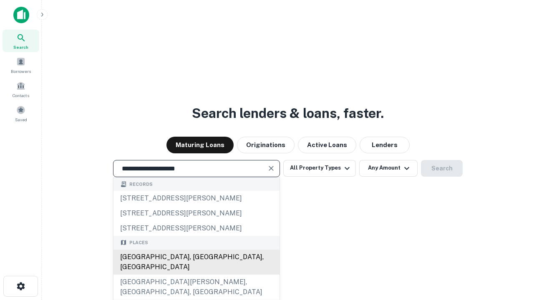
click at [196, 275] on div "[GEOGRAPHIC_DATA], [GEOGRAPHIC_DATA], [GEOGRAPHIC_DATA]" at bounding box center [196, 262] width 166 height 25
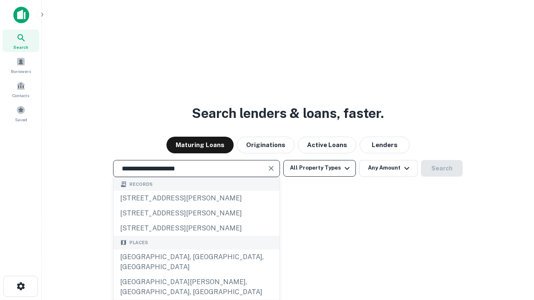
click at [320, 168] on button "All Property Types" at bounding box center [319, 168] width 73 height 17
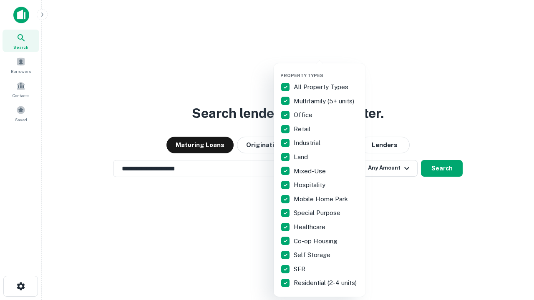
type input "**********"
click at [326, 70] on button "button" at bounding box center [326, 70] width 92 height 0
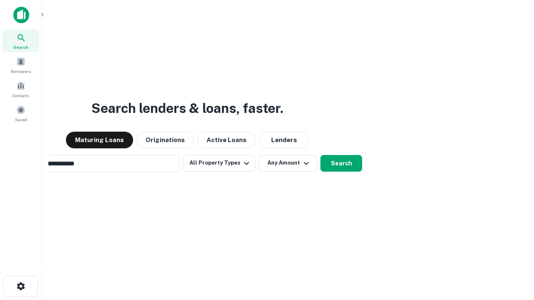
scroll to position [13, 0]
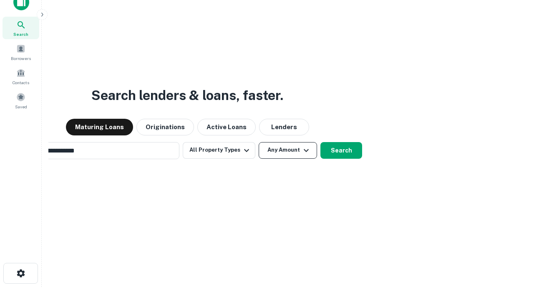
click at [259, 142] on button "Any Amount" at bounding box center [288, 150] width 58 height 17
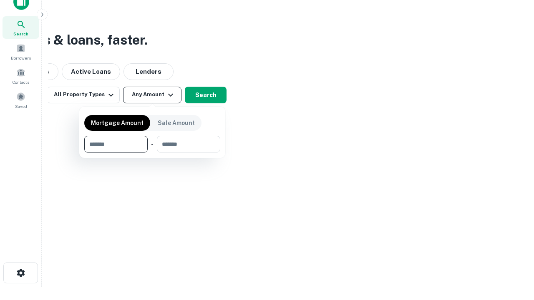
type input "*******"
click at [152, 153] on button "button" at bounding box center [152, 153] width 136 height 0
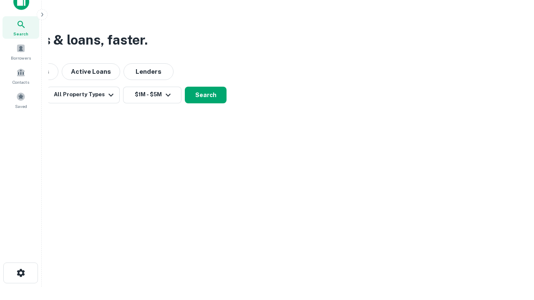
scroll to position [13, 0]
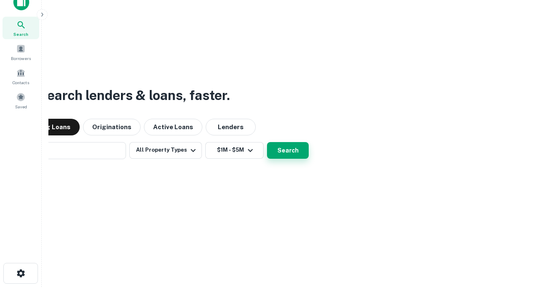
click at [267, 142] on button "Search" at bounding box center [288, 150] width 42 height 17
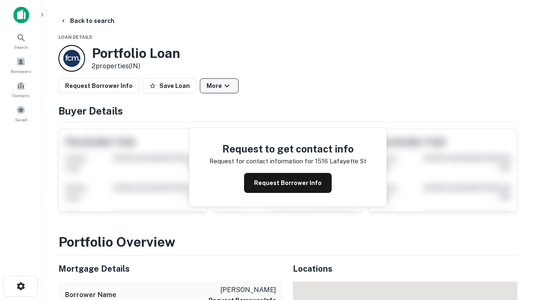
click at [219, 86] on button "More" at bounding box center [219, 85] width 39 height 15
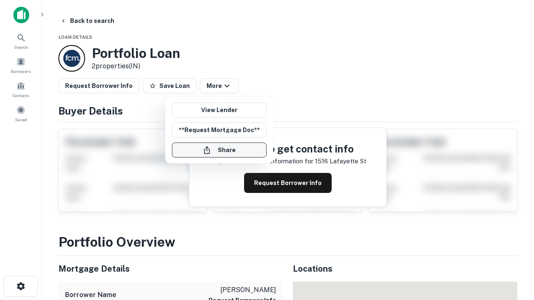
click at [219, 150] on button "Share" at bounding box center [219, 150] width 95 height 15
